Goal: Information Seeking & Learning: Learn about a topic

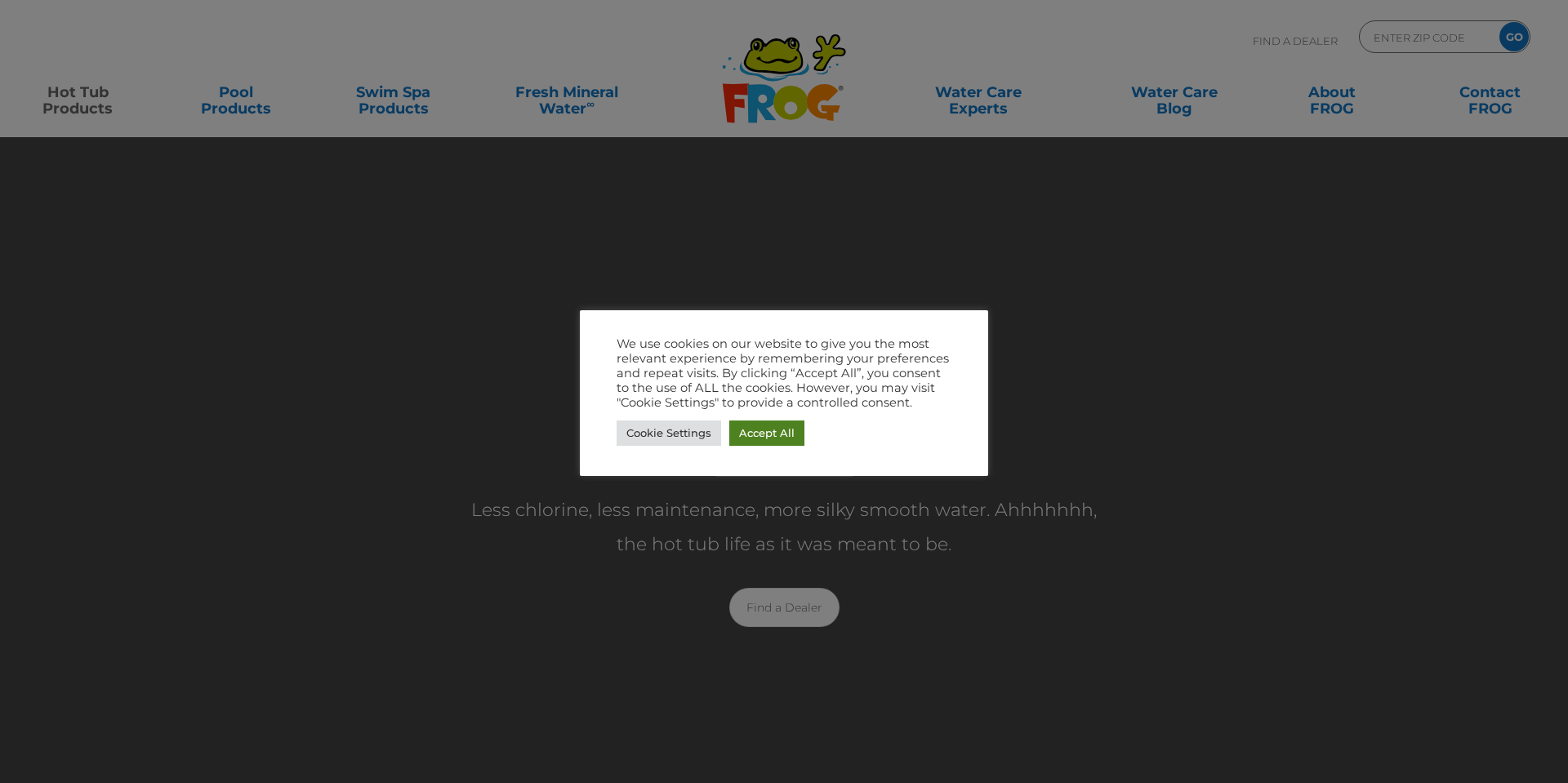
click at [776, 430] on link "Accept All" at bounding box center [767, 433] width 75 height 25
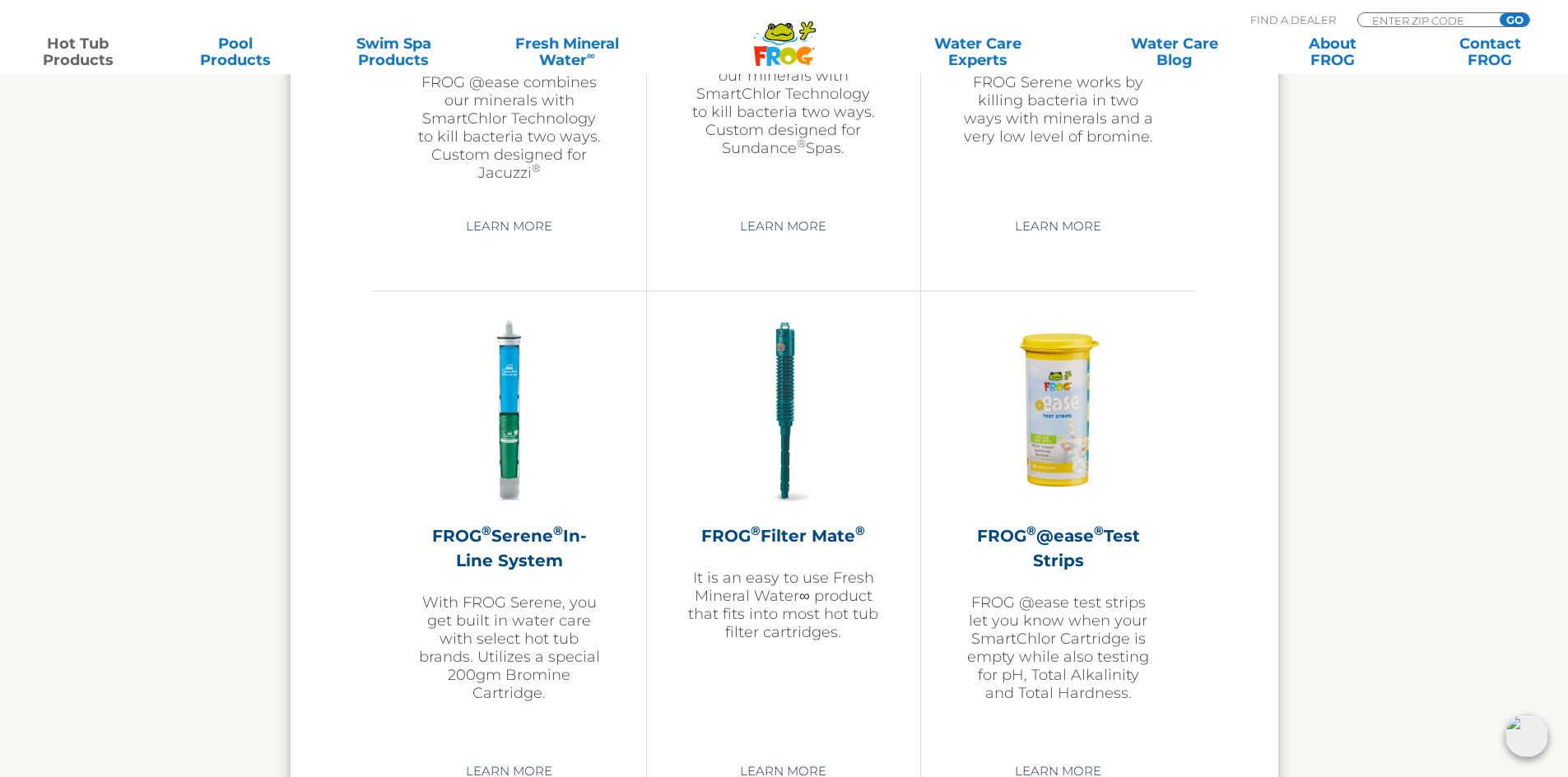
scroll to position [3047, 0]
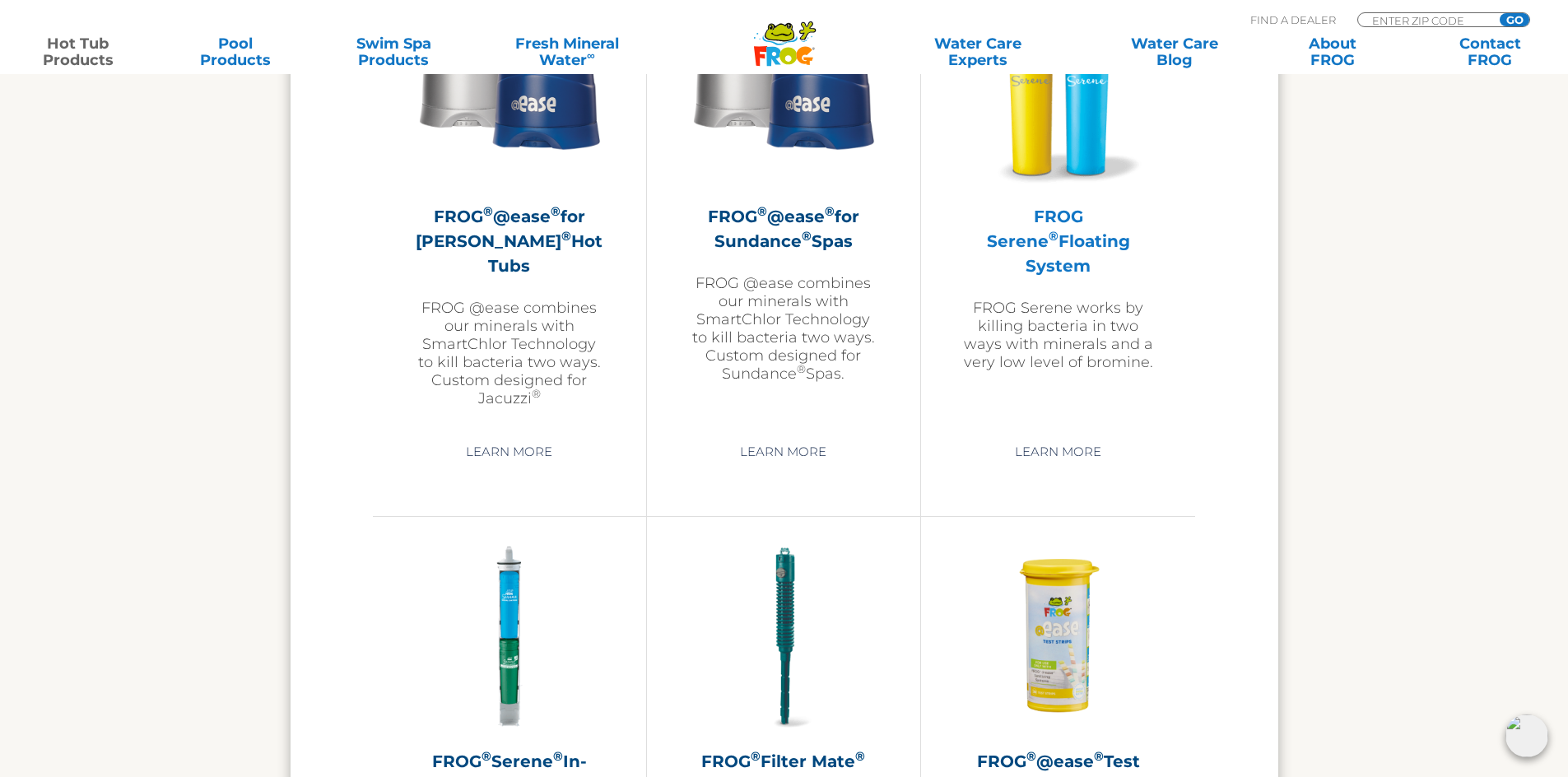
click at [1092, 299] on p "FROG Serene works by killing bacteria in two ways with minerals and a very low …" at bounding box center [1059, 335] width 192 height 73
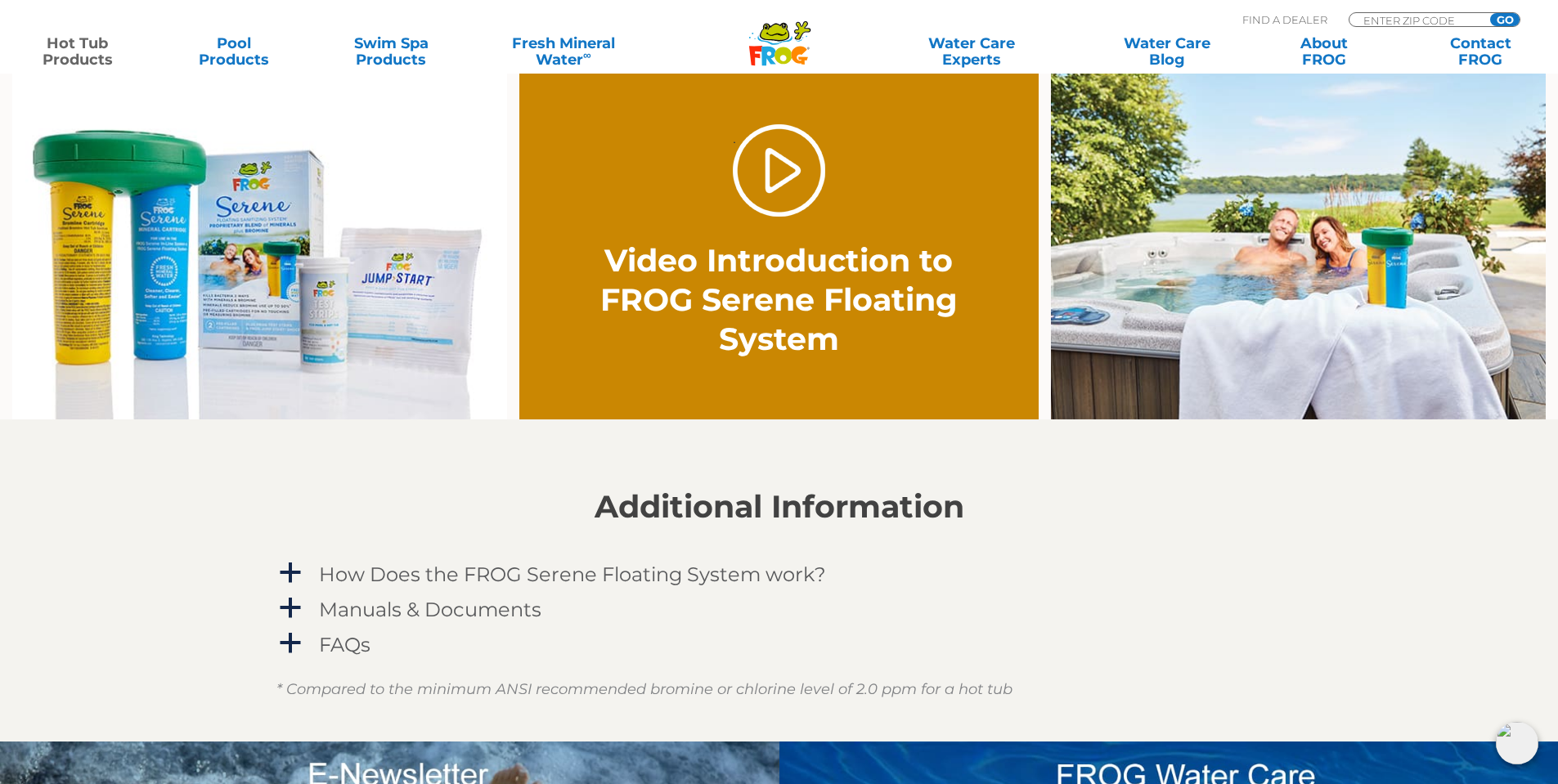
scroll to position [1226, 0]
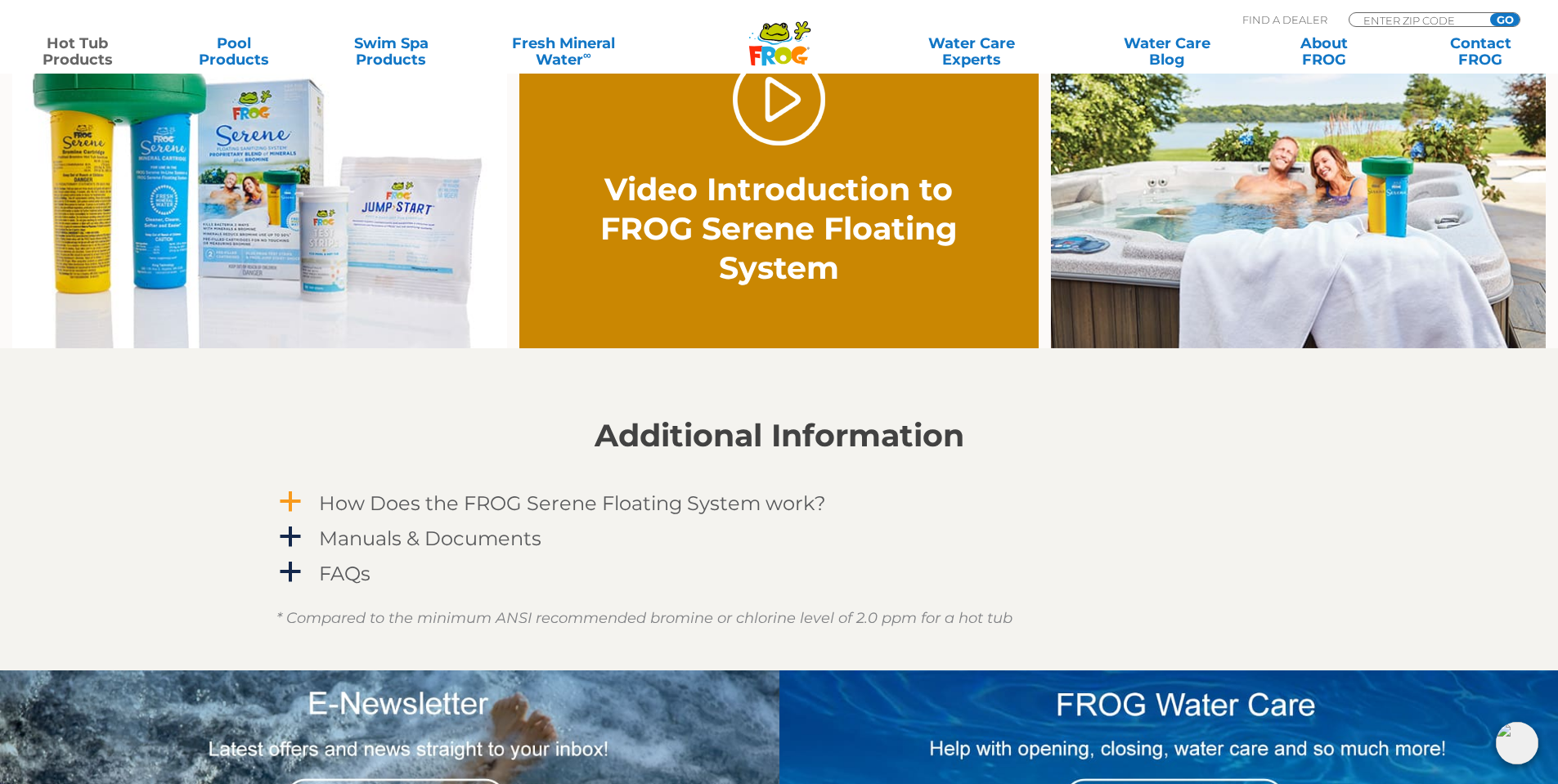
click at [600, 510] on h4 "How Does the FROG Serene Floating System work?" at bounding box center [573, 503] width 507 height 22
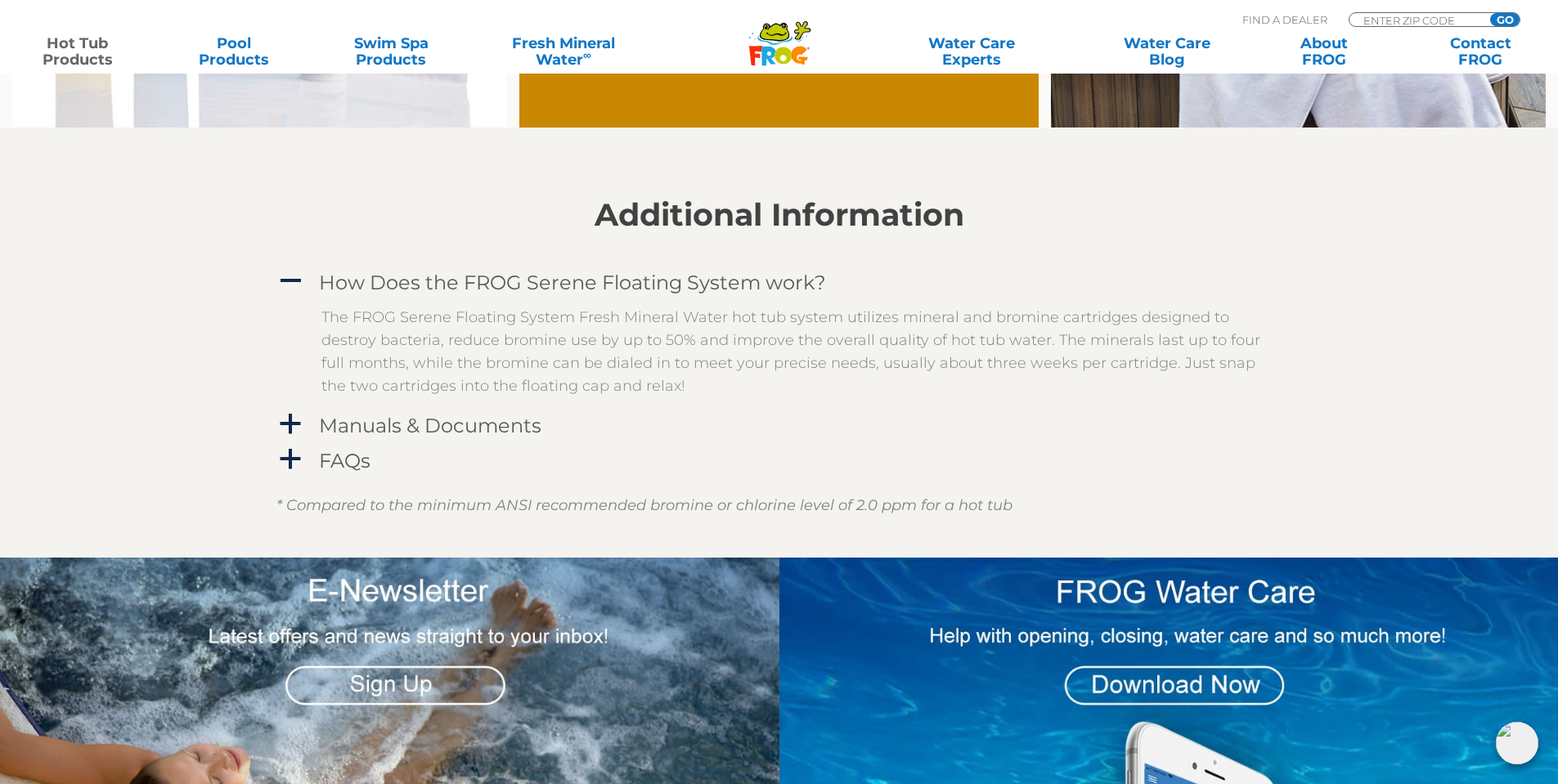
scroll to position [1472, 0]
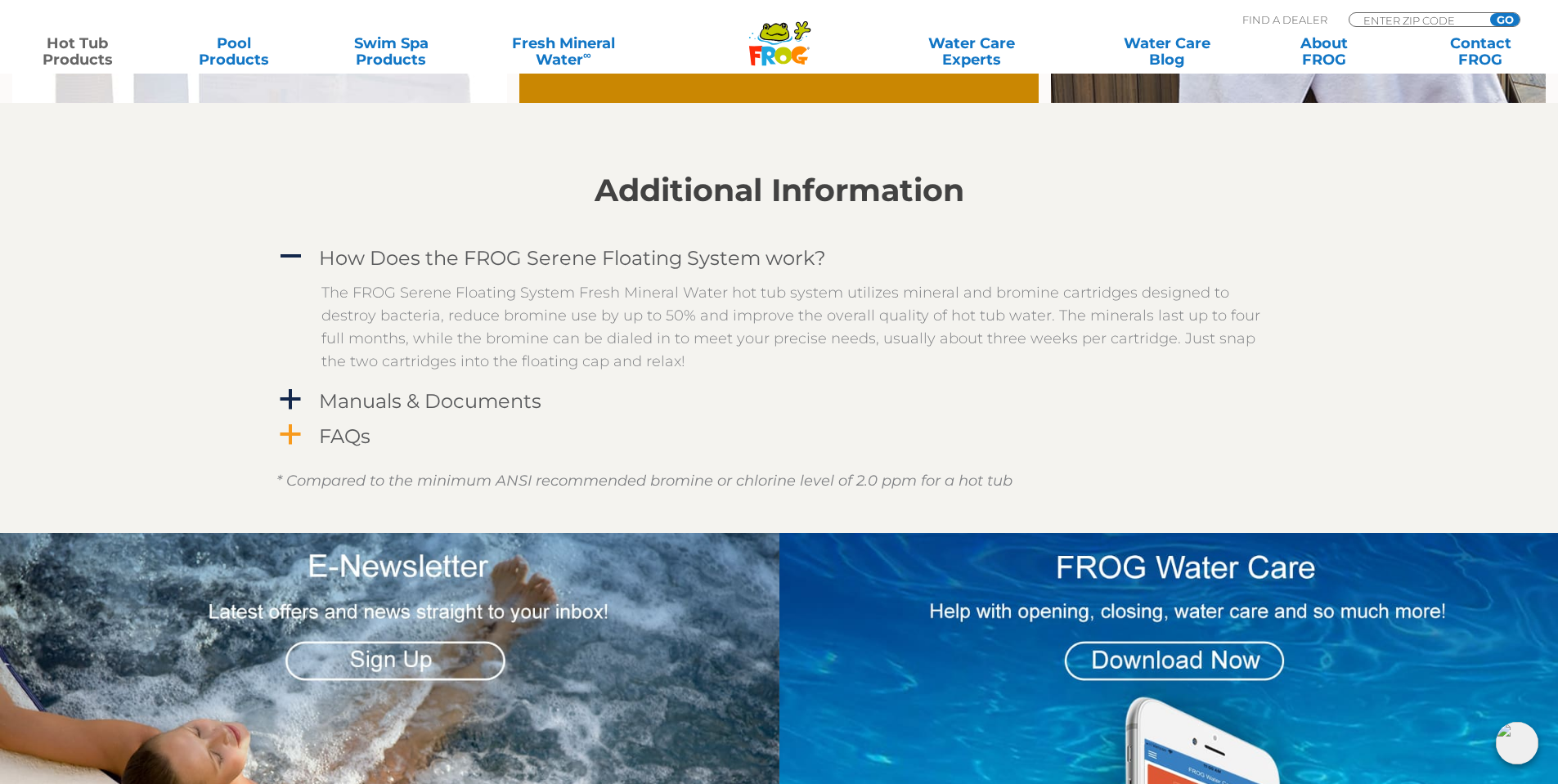
click at [369, 436] on h4 "FAQs" at bounding box center [345, 436] width 52 height 22
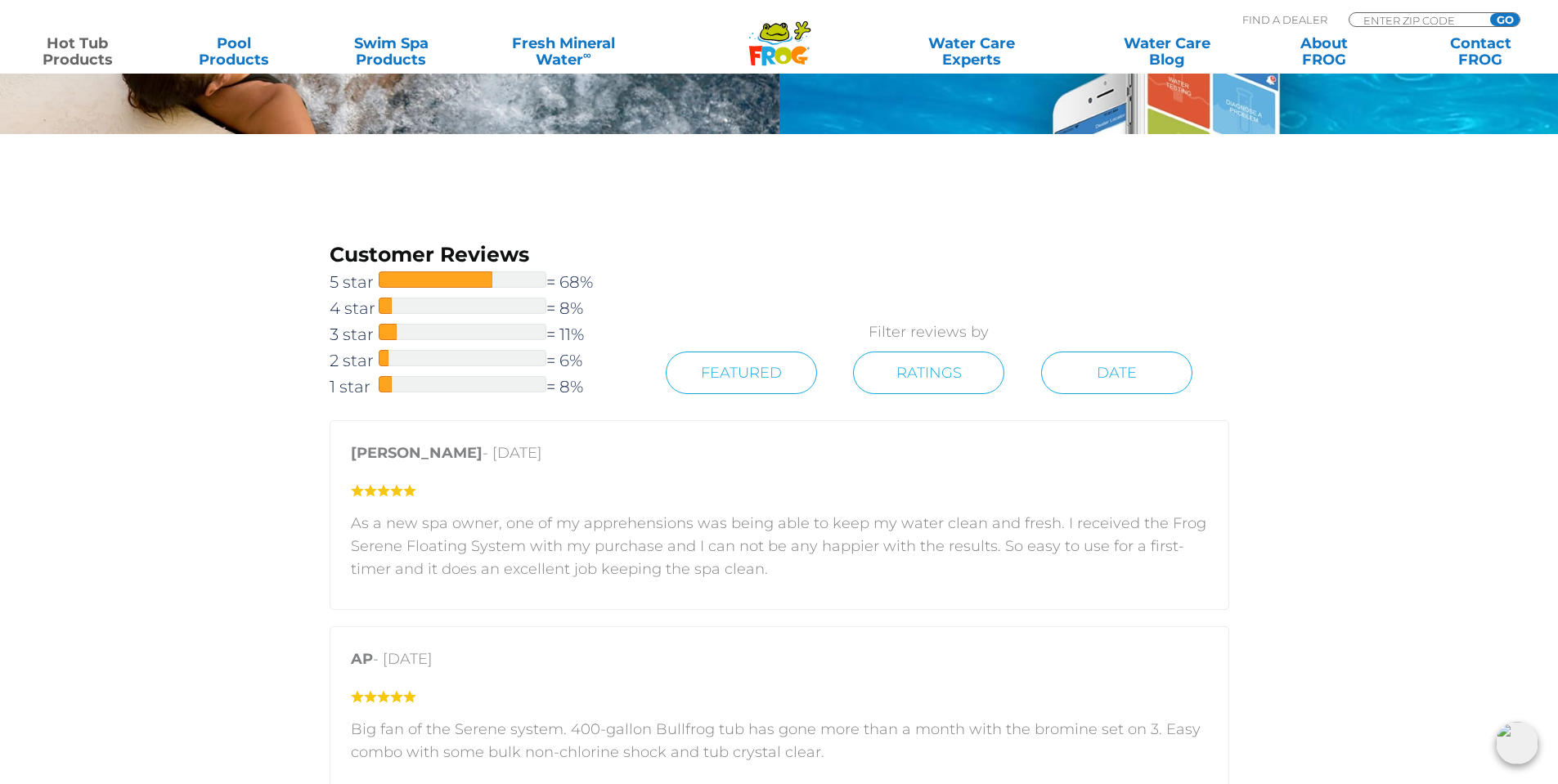
scroll to position [2698, 0]
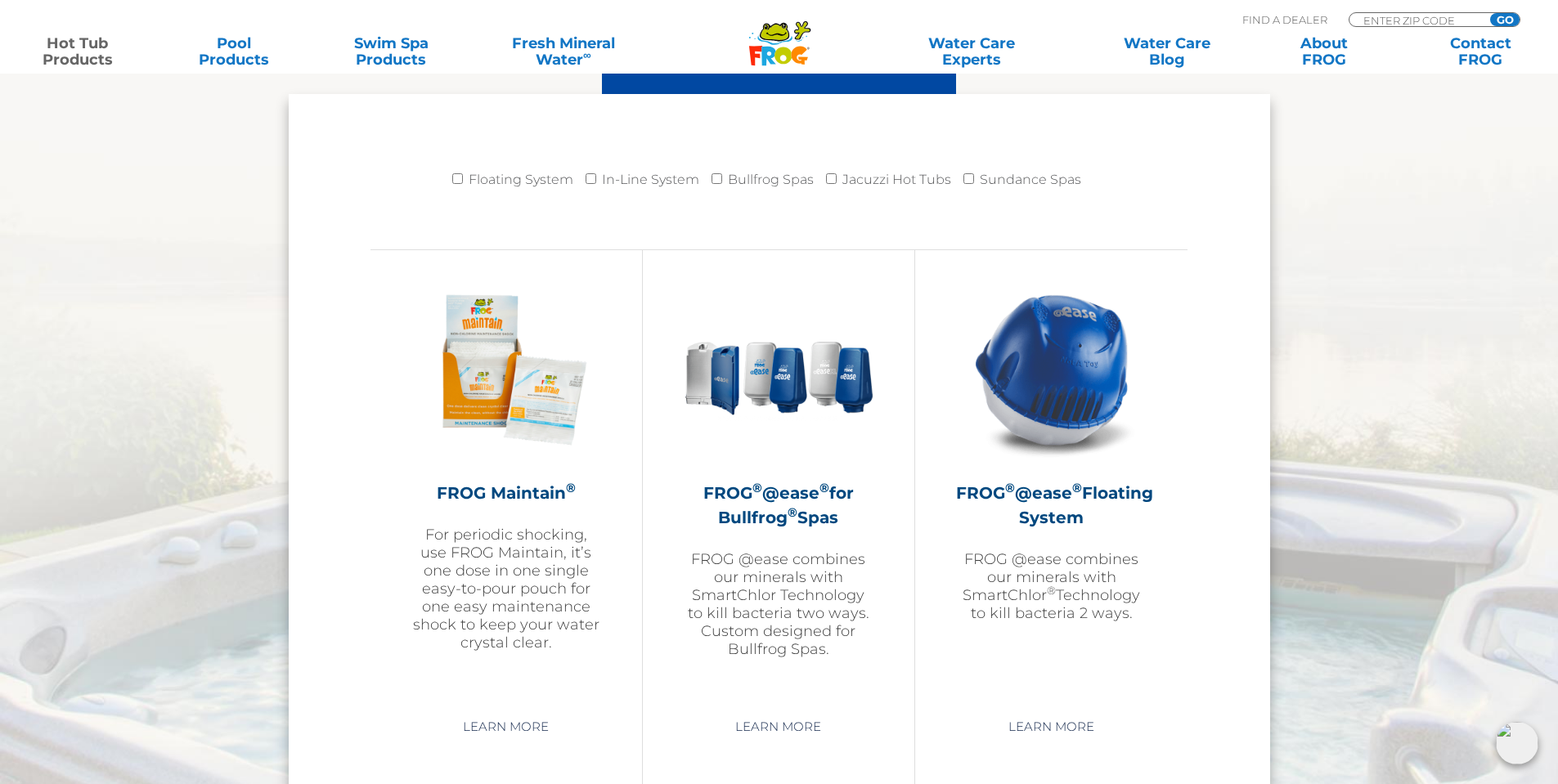
scroll to position [1554, 0]
